Goal: Information Seeking & Learning: Learn about a topic

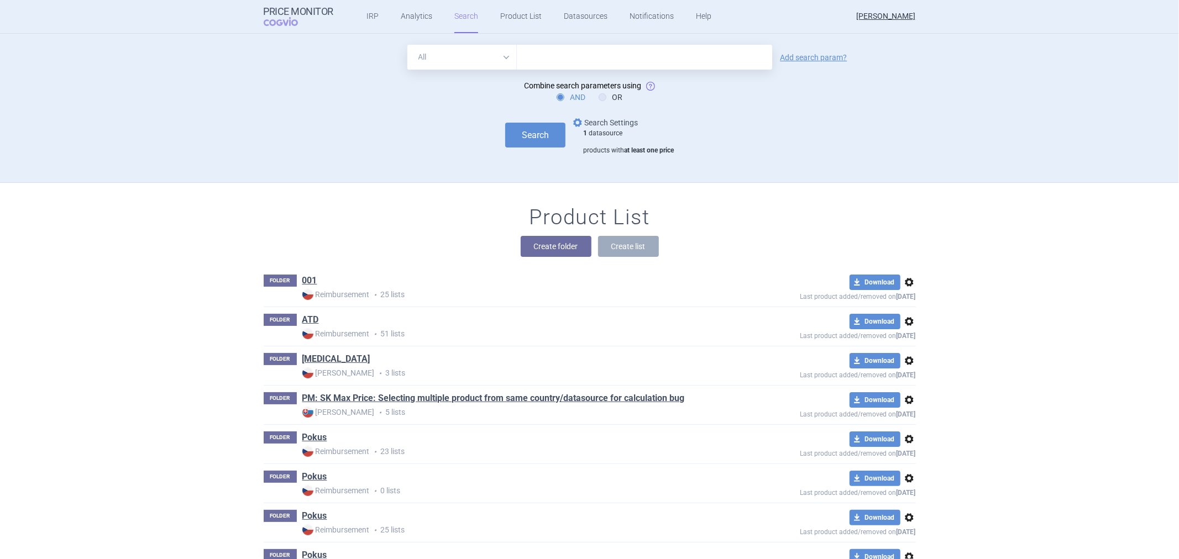
click at [577, 120] on span "options" at bounding box center [577, 122] width 13 height 13
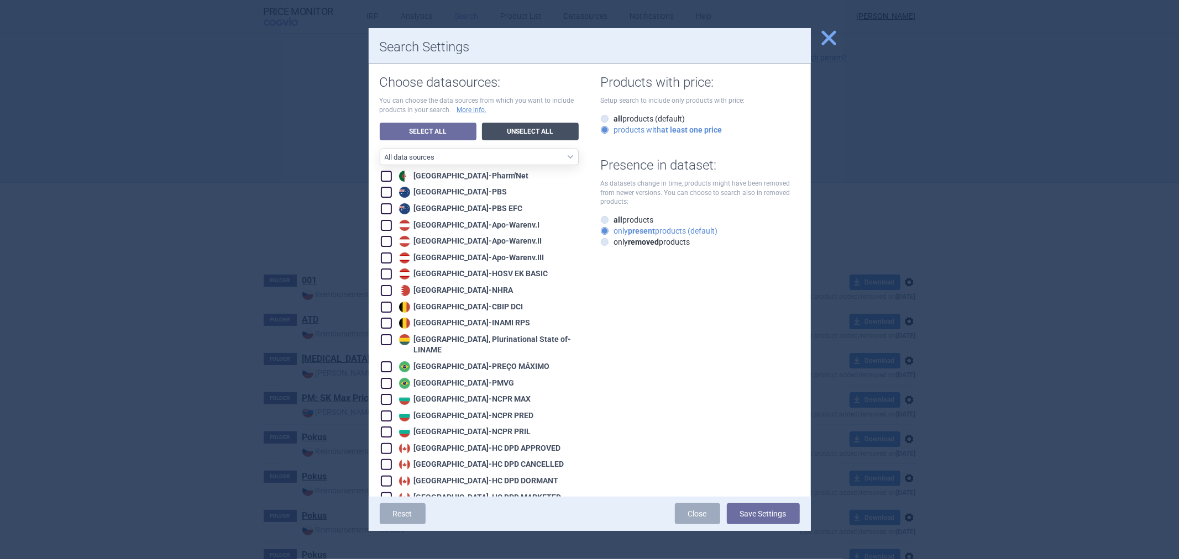
click at [500, 133] on link "Unselect All" at bounding box center [530, 132] width 97 height 18
checkbox input "false"
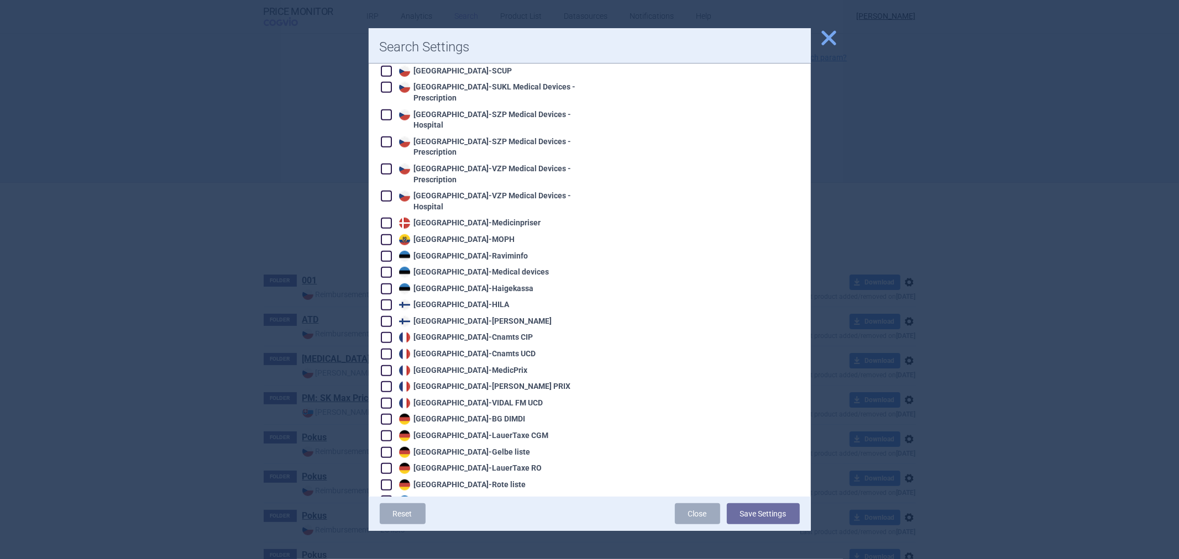
scroll to position [614, 0]
click at [423, 330] on div "France - Cnamts CIP" at bounding box center [464, 335] width 137 height 11
checkbox input "true"
click at [749, 517] on button "Save Settings" at bounding box center [763, 513] width 73 height 21
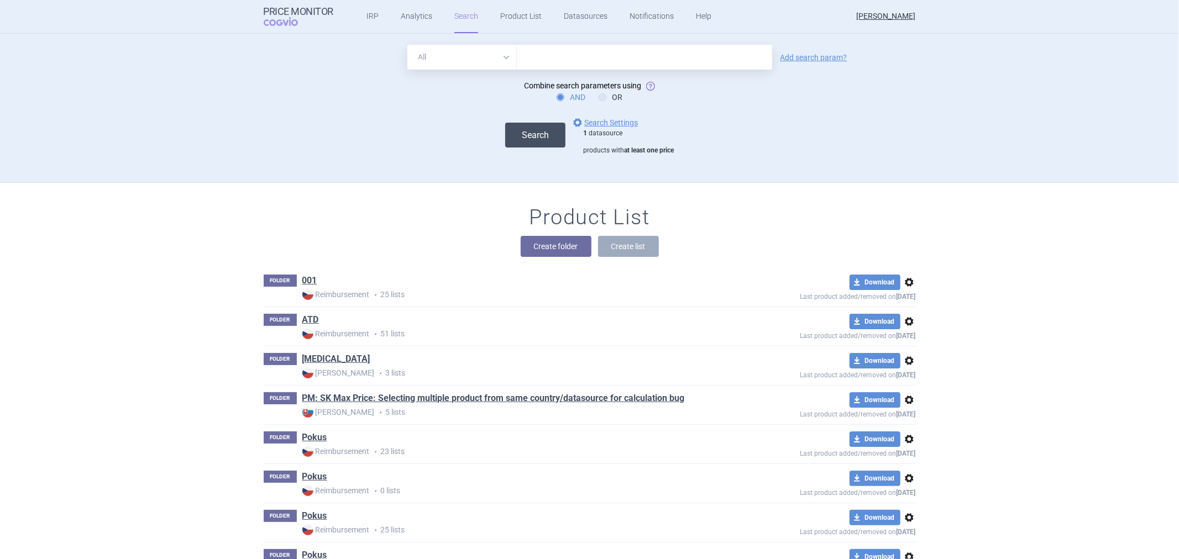
click at [528, 145] on button "Search" at bounding box center [535, 135] width 60 height 25
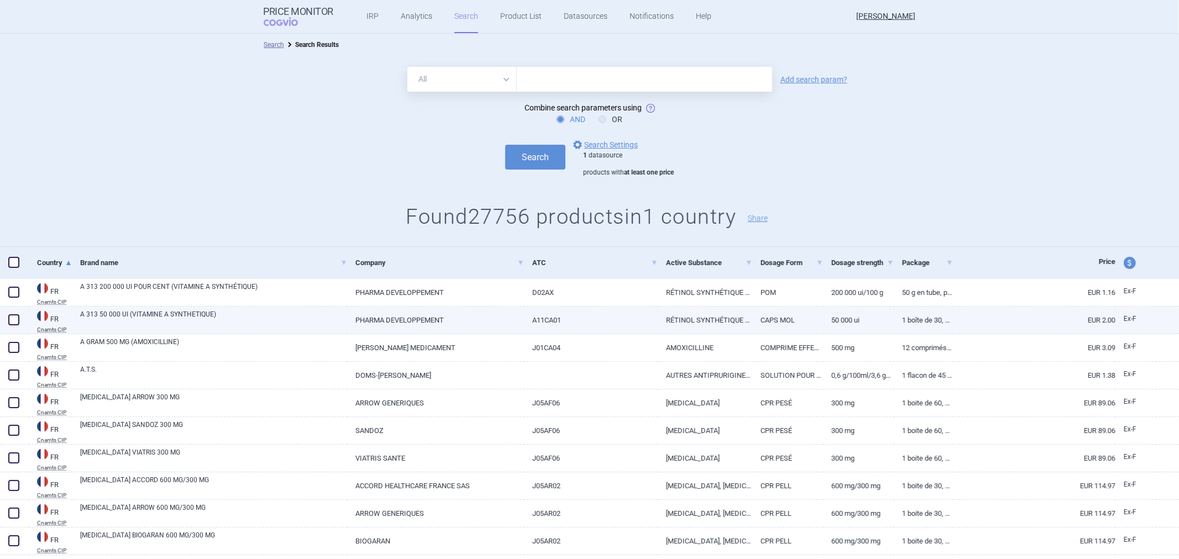
click at [317, 319] on link "A 313 50 000 UI (VITAMINE A SYNTHETIQUE)" at bounding box center [213, 319] width 267 height 20
select select "EUR"
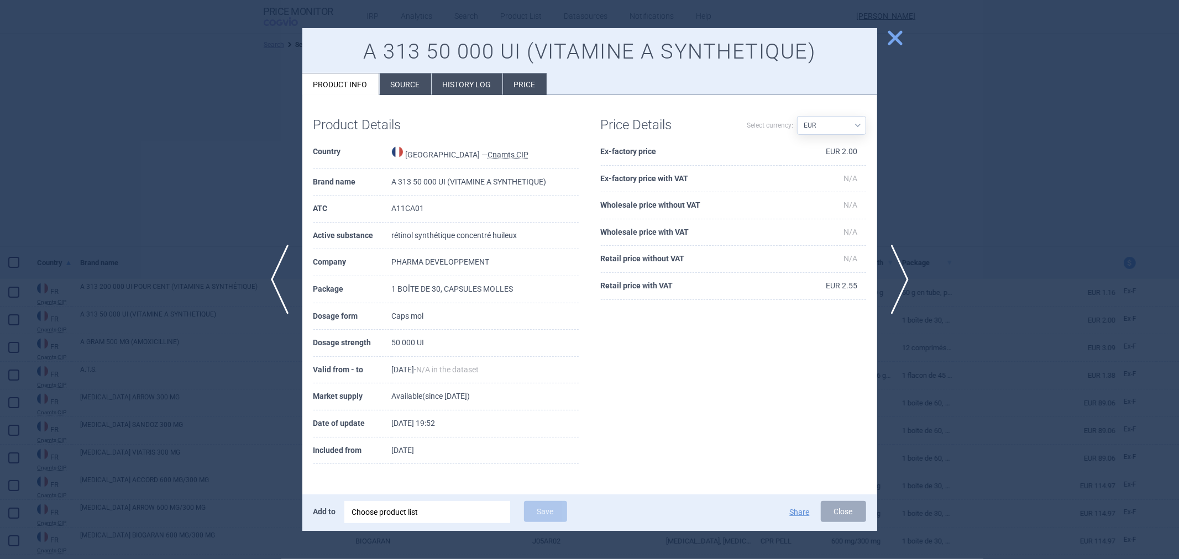
click at [416, 78] on li "Source" at bounding box center [405, 85] width 51 height 22
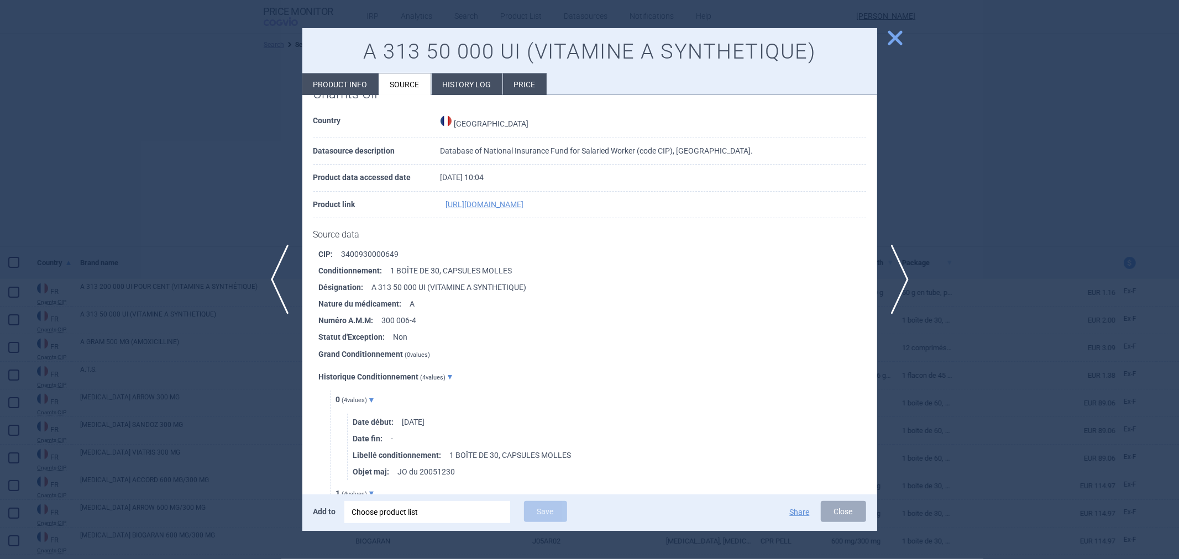
scroll to position [61, 0]
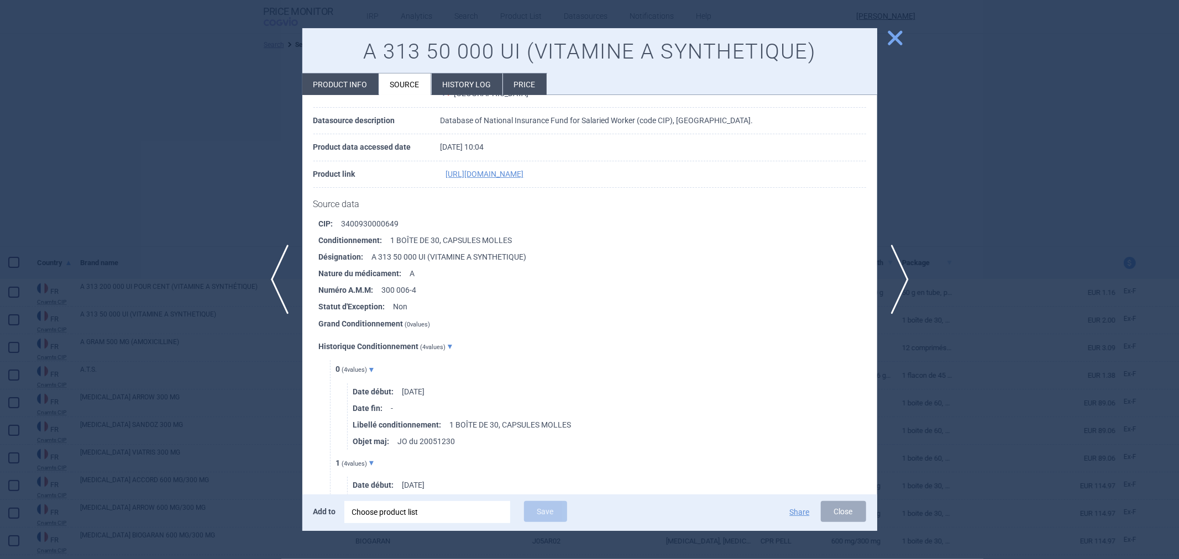
click at [266, 212] on div at bounding box center [589, 279] width 1179 height 559
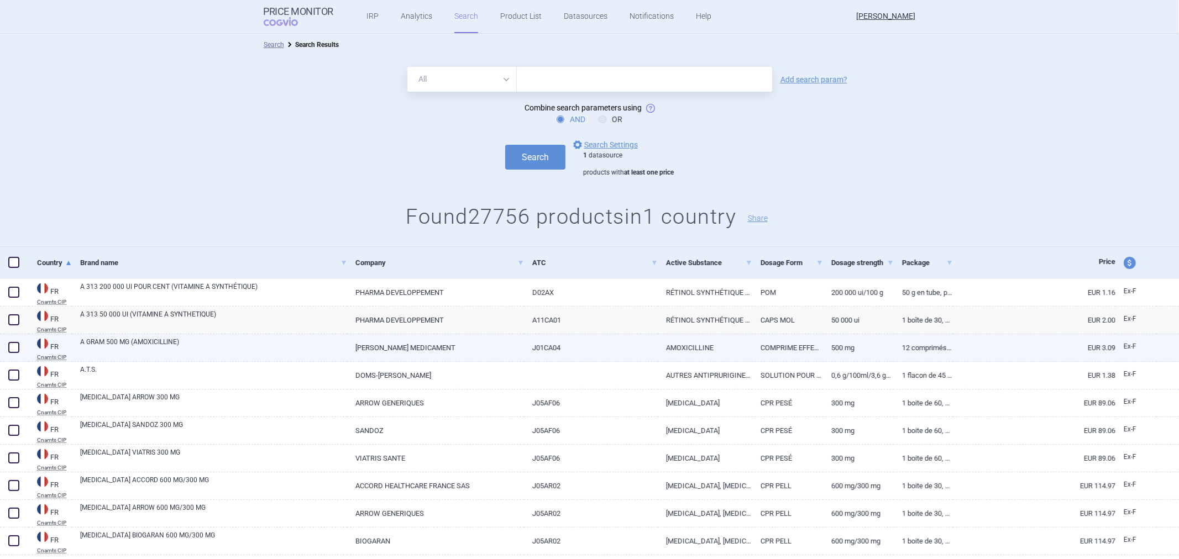
click at [433, 341] on link "[PERSON_NAME] MEDICAMENT" at bounding box center [435, 347] width 177 height 27
select select "EUR"
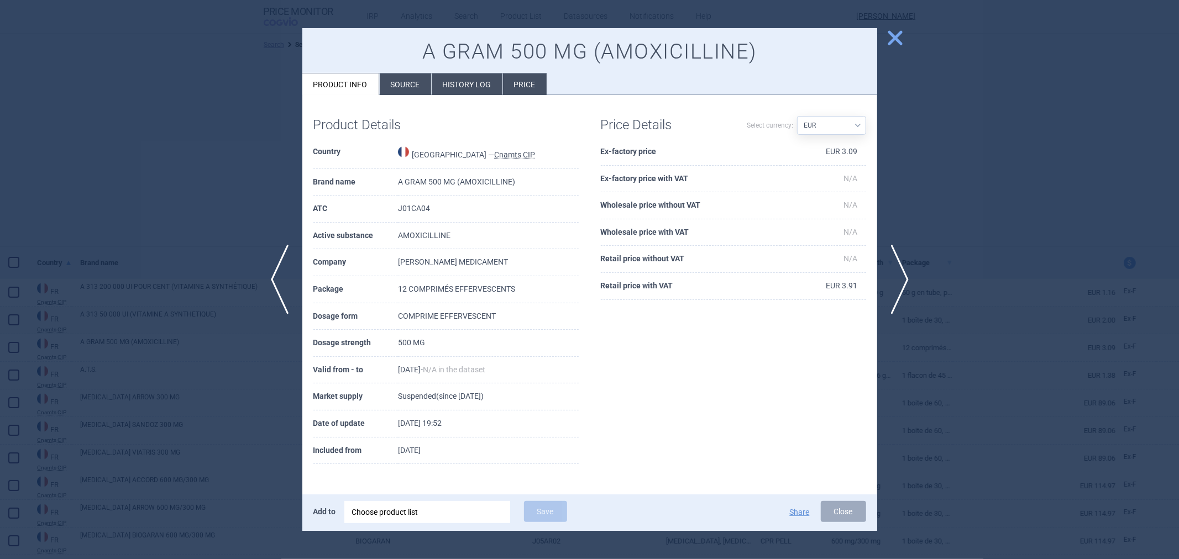
click at [403, 73] on ul "Product info Source History log Price" at bounding box center [424, 84] width 245 height 22
click at [401, 77] on li "Source" at bounding box center [405, 85] width 51 height 22
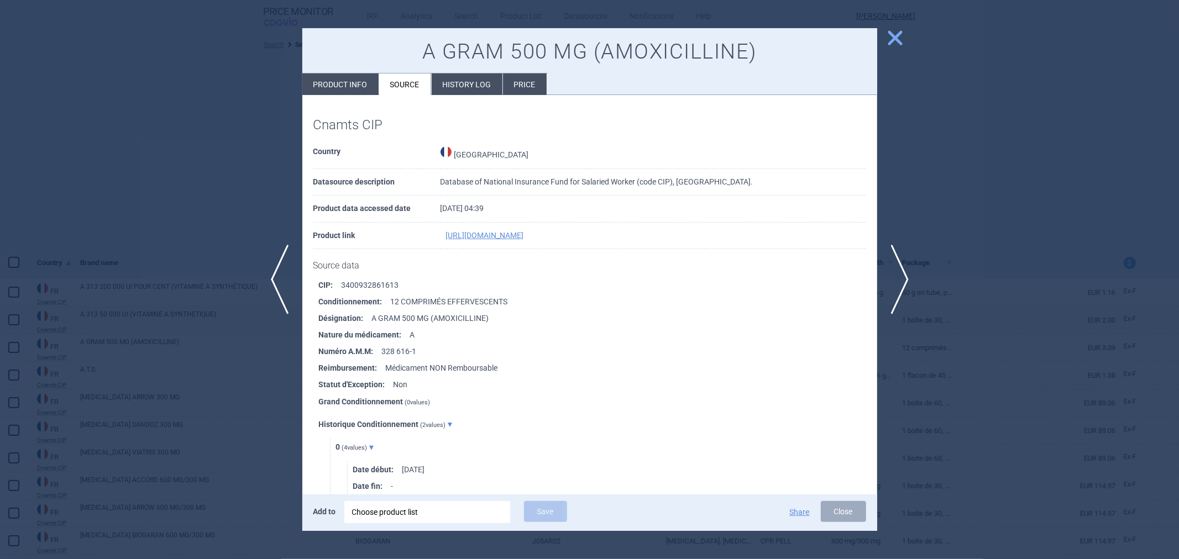
click at [358, 75] on li "Product info" at bounding box center [340, 85] width 76 height 22
select select "EUR"
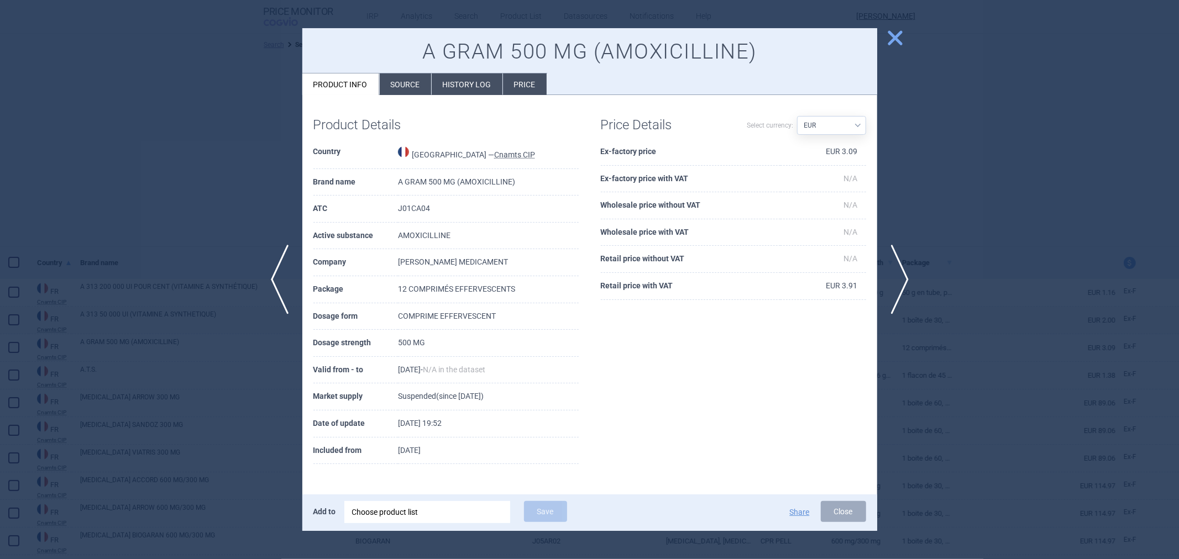
click at [260, 168] on div at bounding box center [589, 279] width 1179 height 559
